Goal: Task Accomplishment & Management: Manage account settings

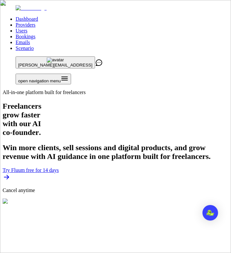
click at [68, 74] on icon "Open menu" at bounding box center [65, 78] width 8 height 8
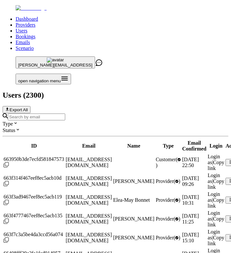
click at [63, 113] on input "Search by email" at bounding box center [36, 116] width 57 height 7
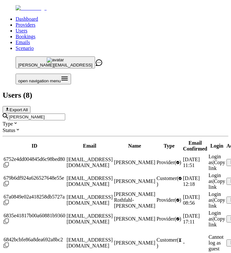
scroll to position [0, 83]
type input "[PERSON_NAME]"
click at [208, 210] on span "Login as" at bounding box center [214, 215] width 12 height 11
